Goal: Transaction & Acquisition: Purchase product/service

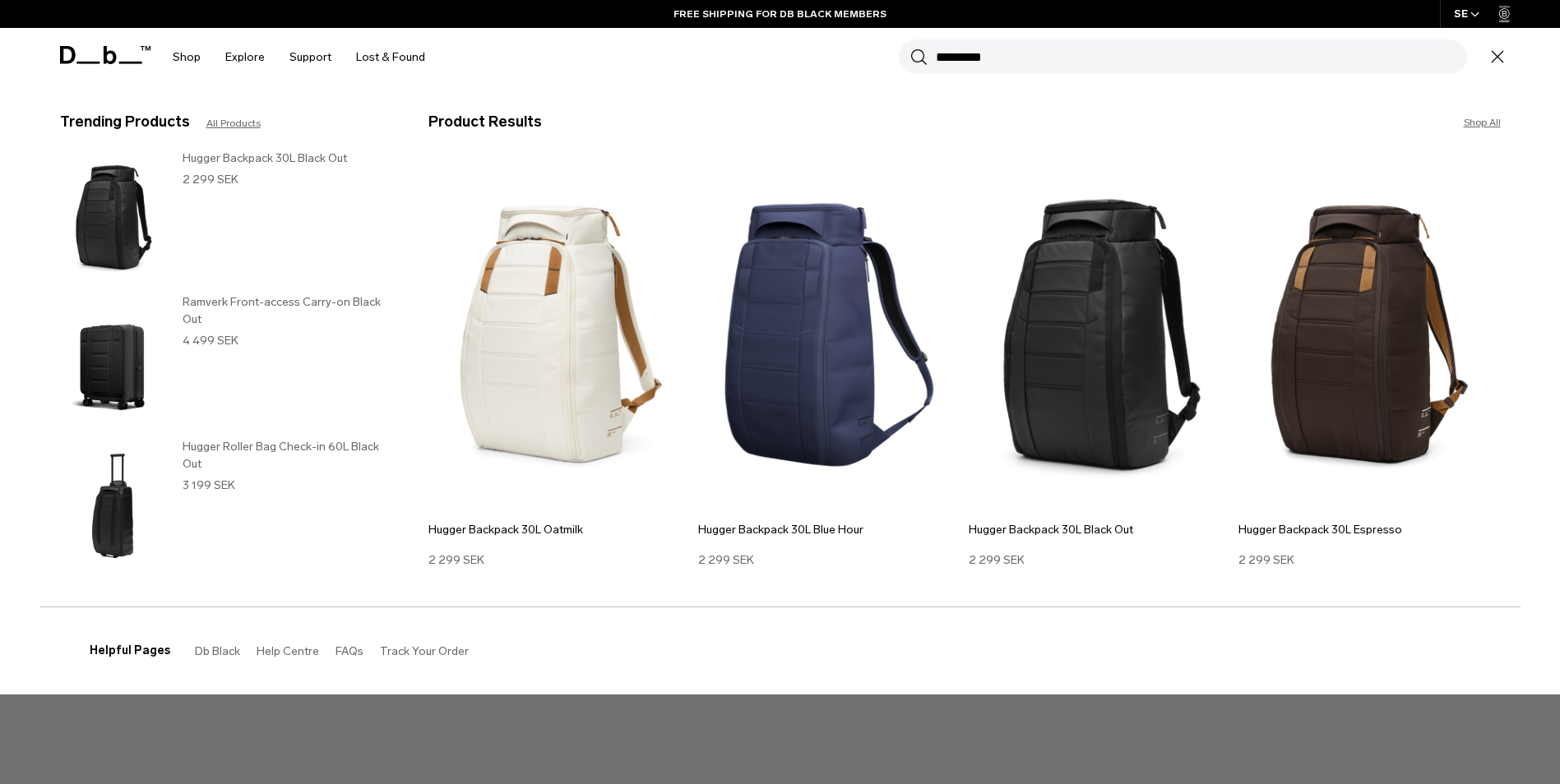
click at [986, 55] on input "*********" at bounding box center [1201, 56] width 532 height 35
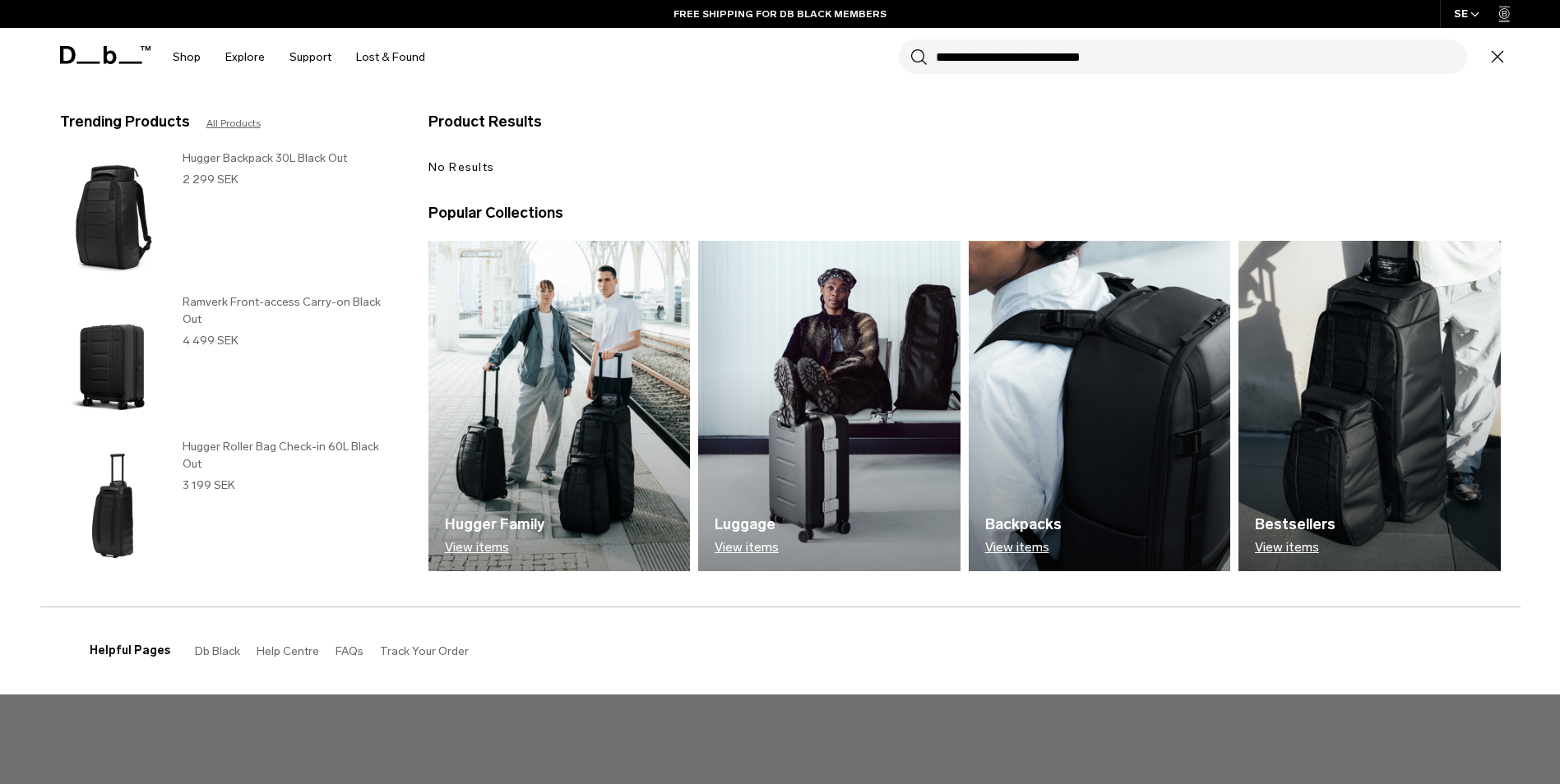
type input "**********"
click at [910, 48] on button "Search" at bounding box center [919, 56] width 17 height 18
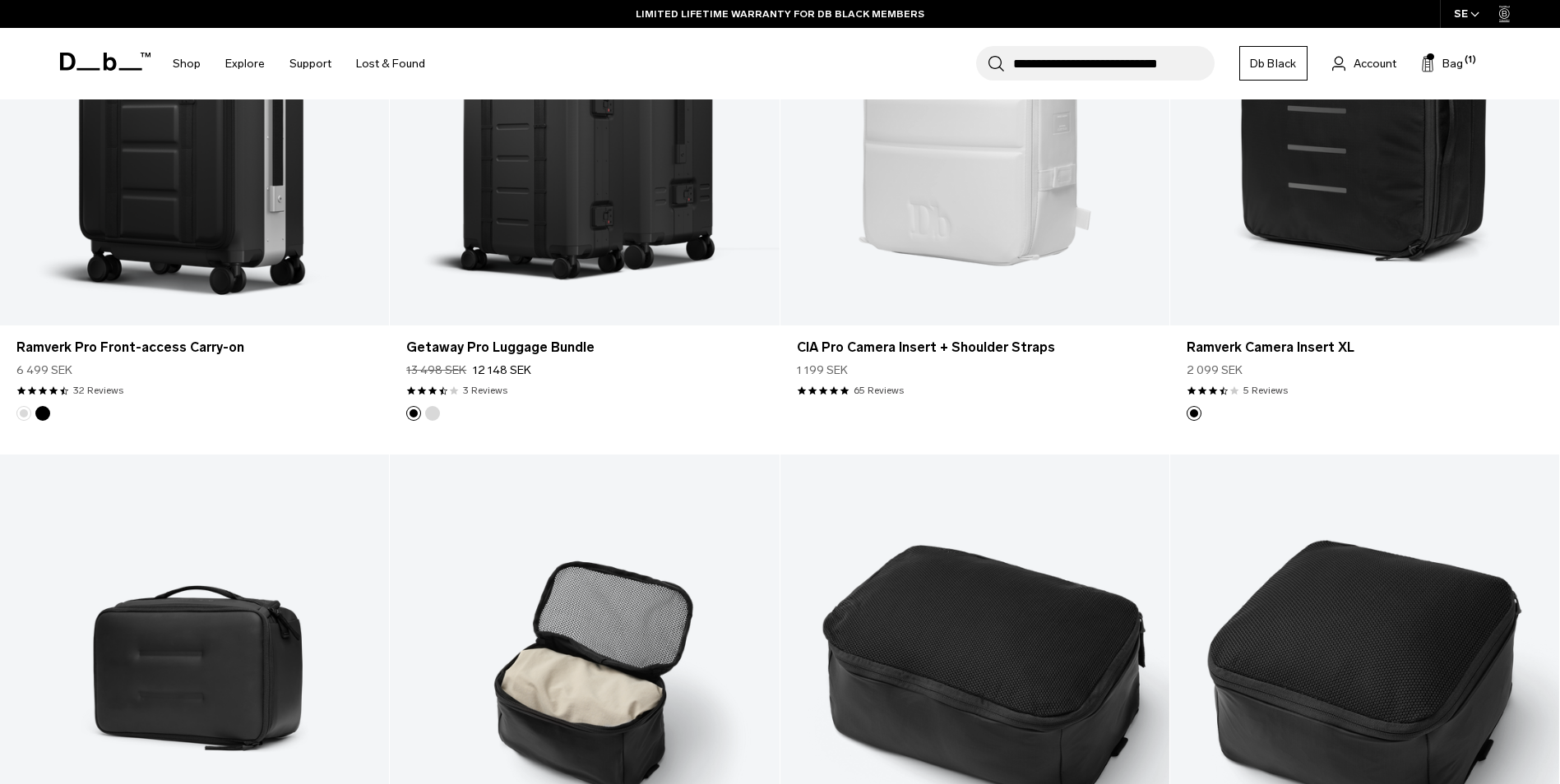
scroll to position [2384, 0]
